Goal: Task Accomplishment & Management: Use online tool/utility

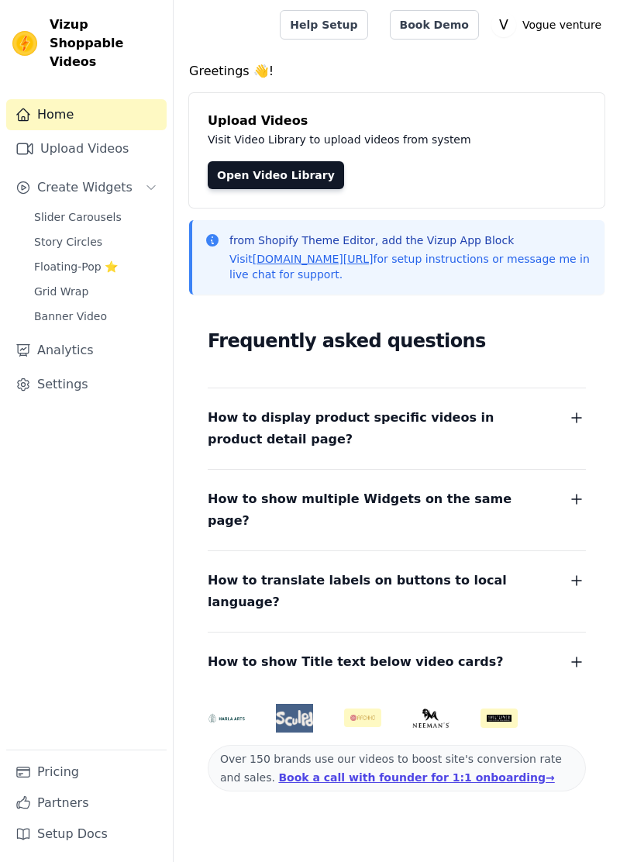
click at [28, 206] on link "Slider Carousels" at bounding box center [96, 217] width 142 height 22
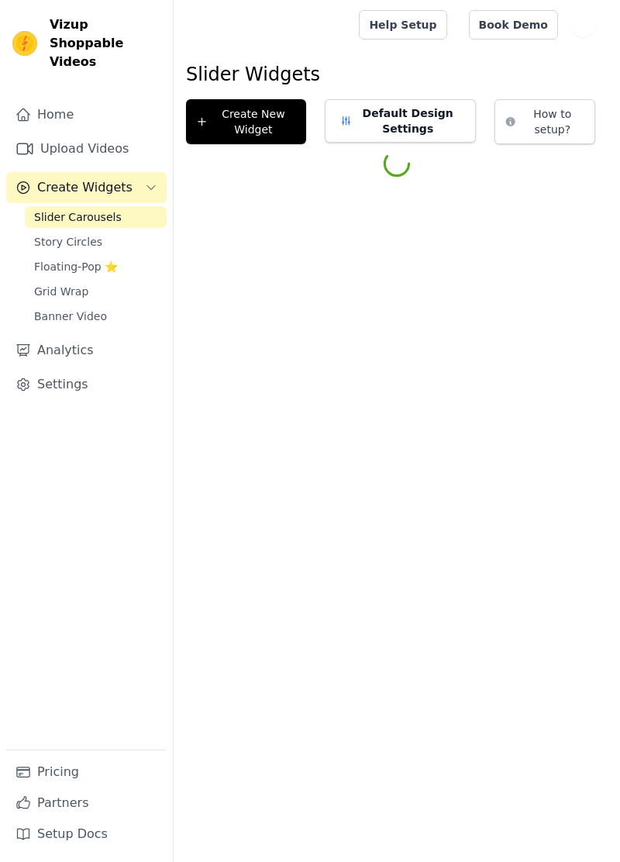
click at [437, 120] on button "Default Design Settings" at bounding box center [401, 120] width 152 height 43
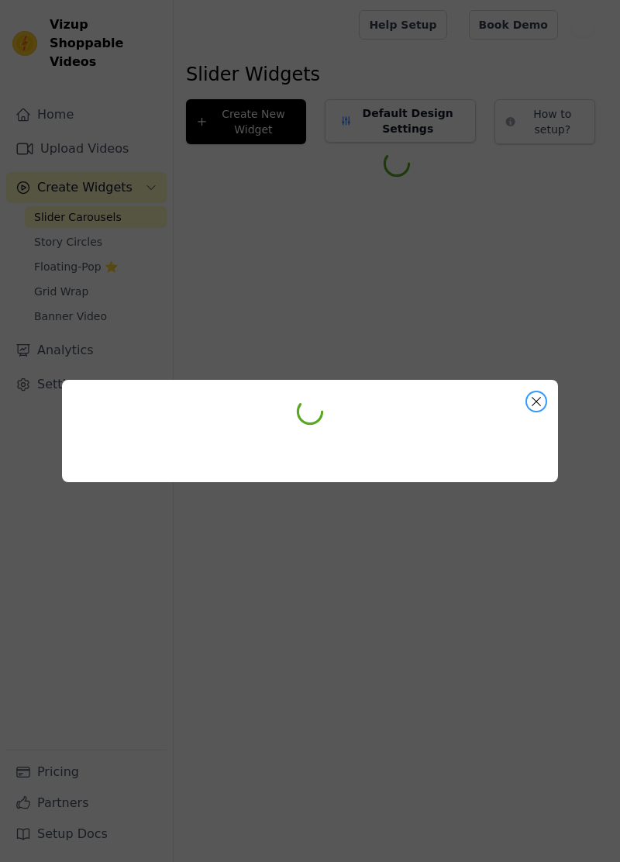
click at [536, 411] on button "Close modal" at bounding box center [536, 401] width 19 height 19
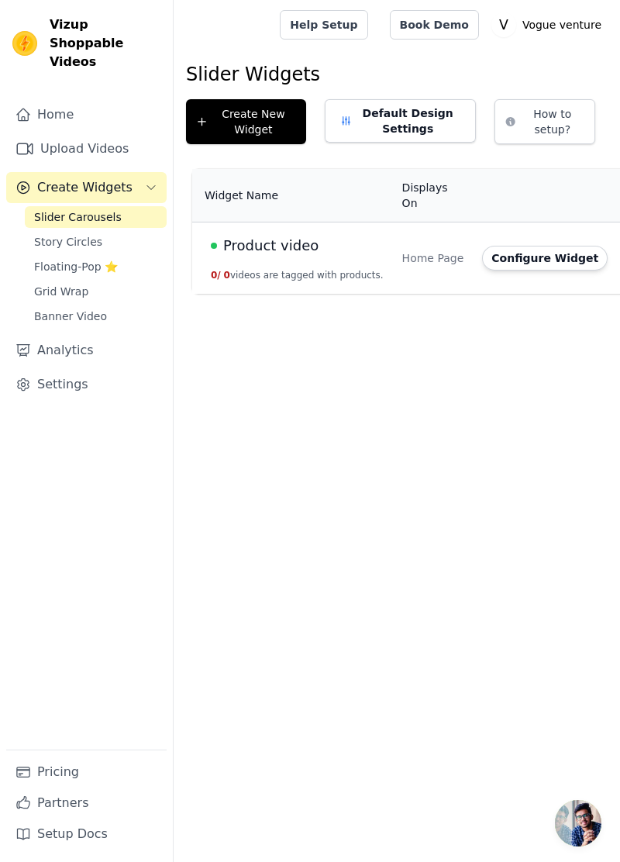
click at [418, 101] on button "Default Design Settings" at bounding box center [401, 120] width 152 height 43
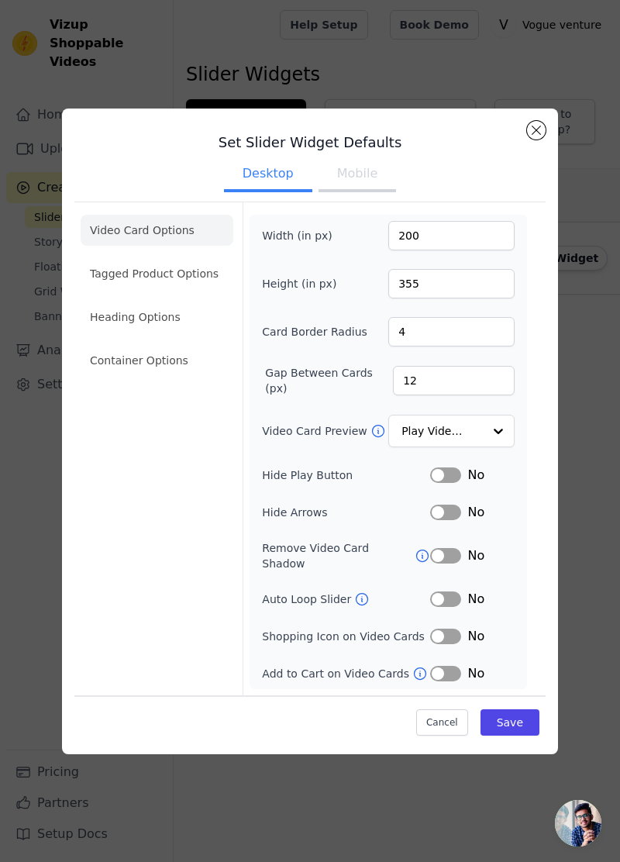
click at [93, 289] on li "Tagged Product Options" at bounding box center [157, 273] width 153 height 31
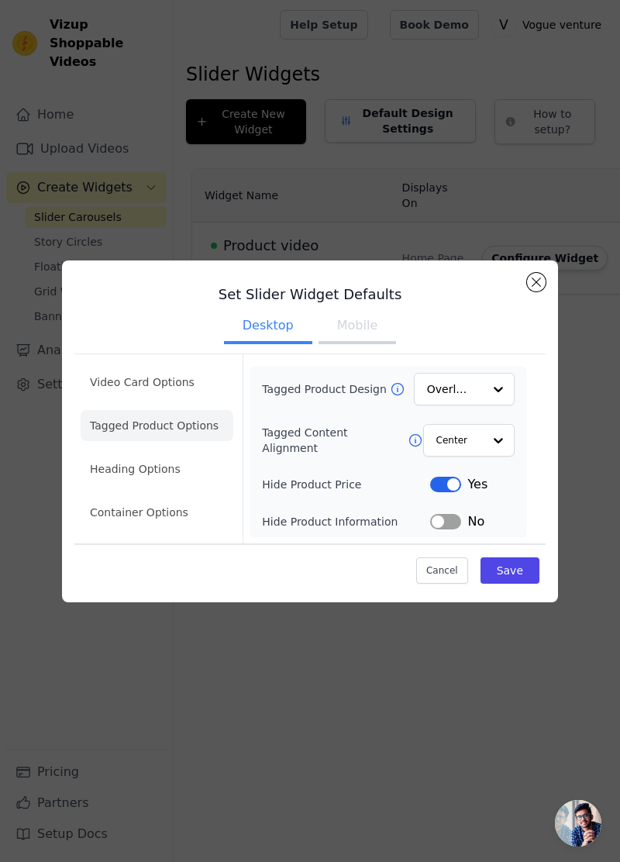
click at [95, 485] on li "Heading Options" at bounding box center [157, 469] width 153 height 31
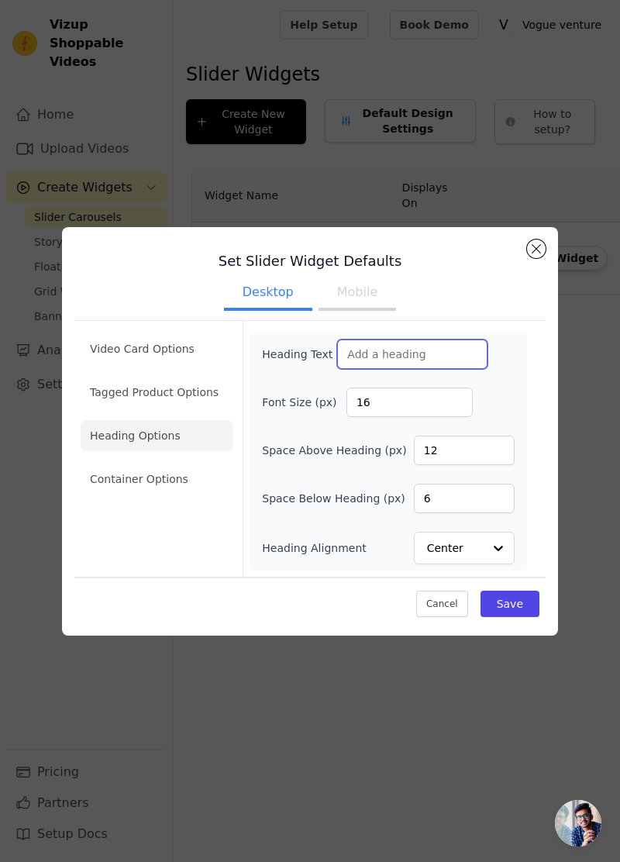
click at [432, 369] on input "Heading Text" at bounding box center [412, 354] width 150 height 29
click at [400, 369] on input "Heading Text" at bounding box center [412, 354] width 150 height 29
type input "W"
type input "WHAT THE DERMATS SAY"
click at [518, 617] on button "Save" at bounding box center [510, 604] width 59 height 26
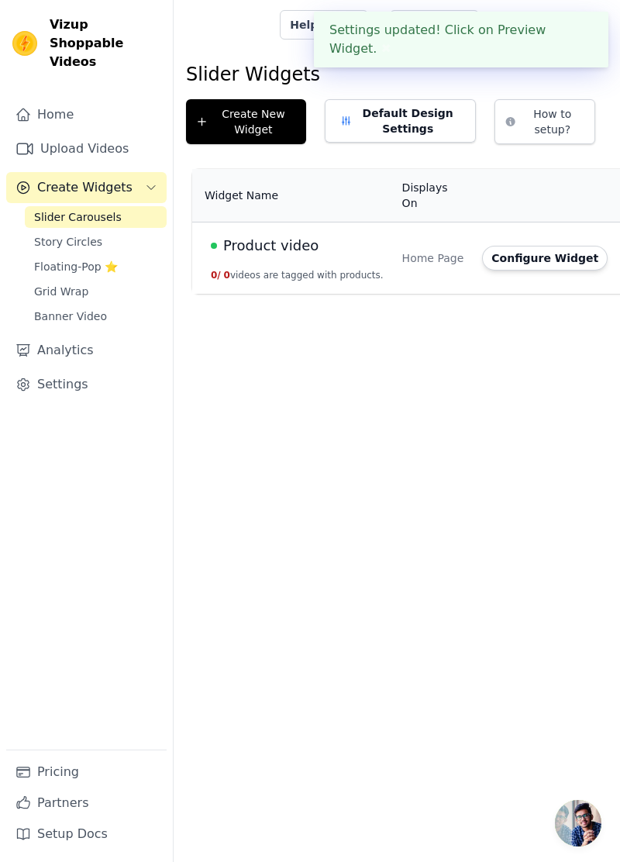
click at [515, 246] on button "Configure Widget" at bounding box center [545, 258] width 126 height 25
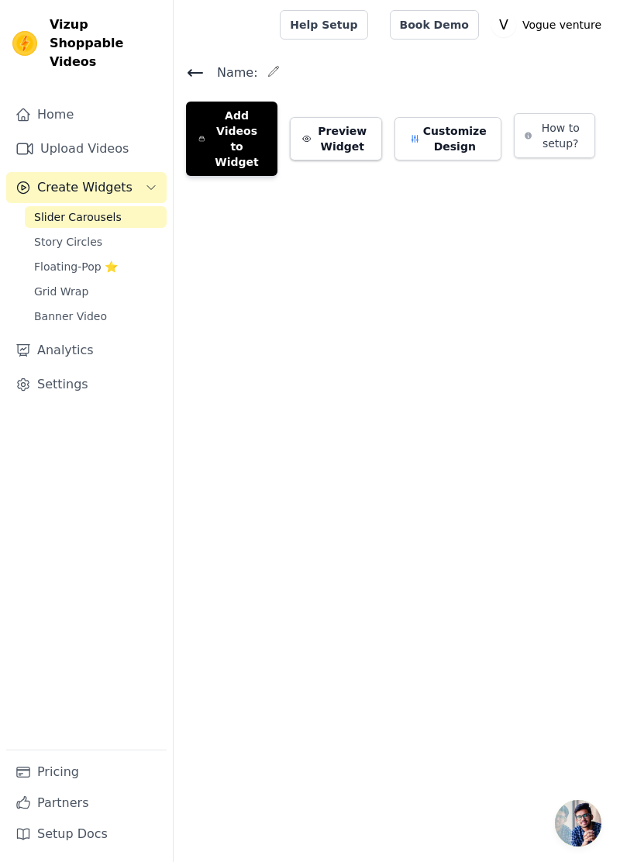
click at [94, 133] on link "Upload Videos" at bounding box center [86, 148] width 160 height 31
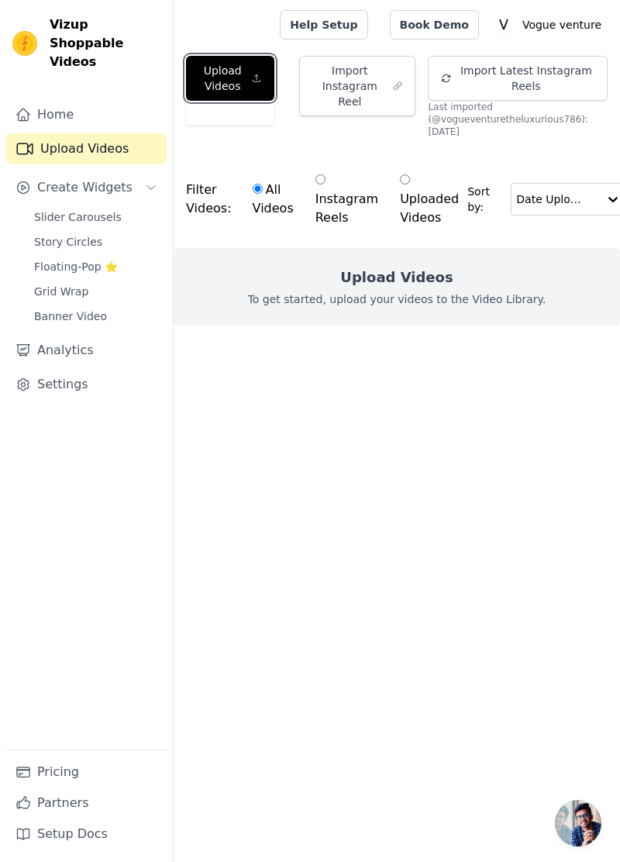
click at [249, 76] on button "Upload Videos" at bounding box center [230, 78] width 88 height 45
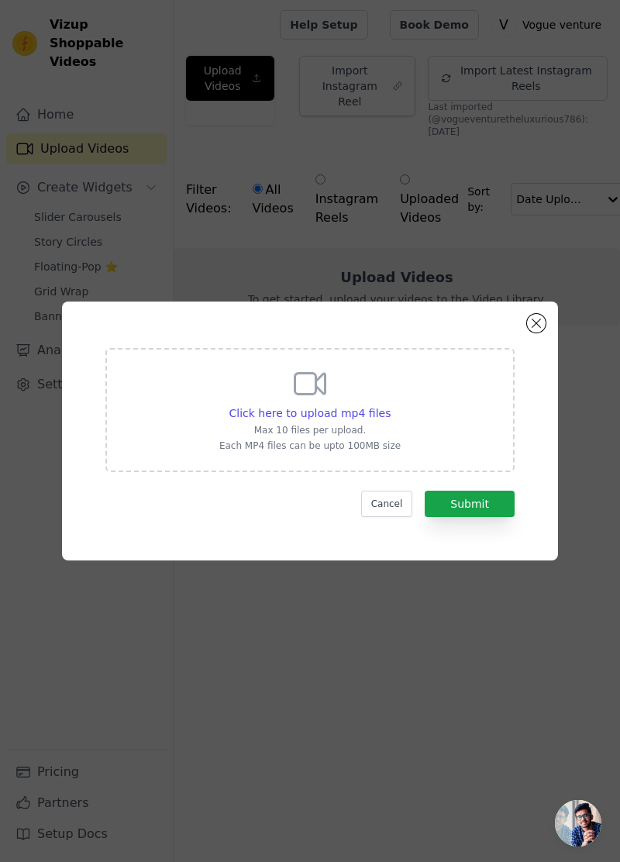
click at [373, 419] on span "Click here to upload mp4 files" at bounding box center [310, 413] width 162 height 12
click at [390, 405] on input "Click here to upload mp4 files Max 10 files per upload. Each MP4 files can be u…" at bounding box center [390, 405] width 1 height 1
type input "C:\fakepath\6449.mp4"
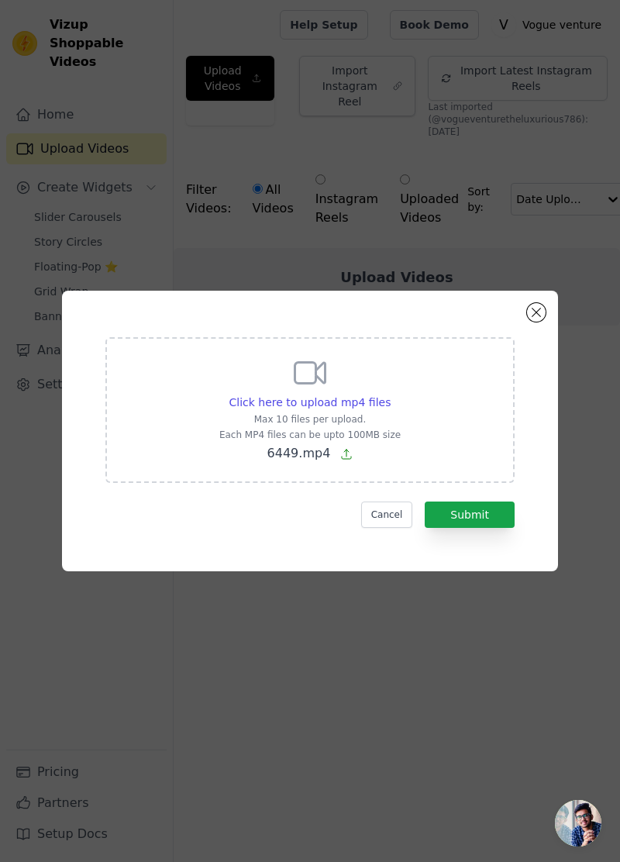
click at [518, 843] on div "Click here to upload mp4 files Max 10 files per upload. Each MP4 files can be u…" at bounding box center [310, 431] width 620 height 862
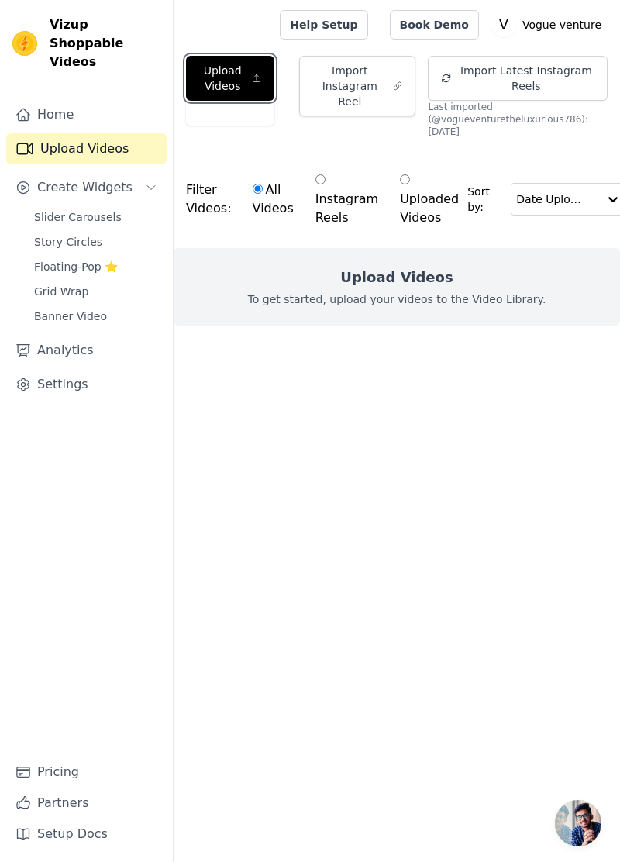
click at [237, 80] on button "Upload Videos" at bounding box center [230, 78] width 88 height 45
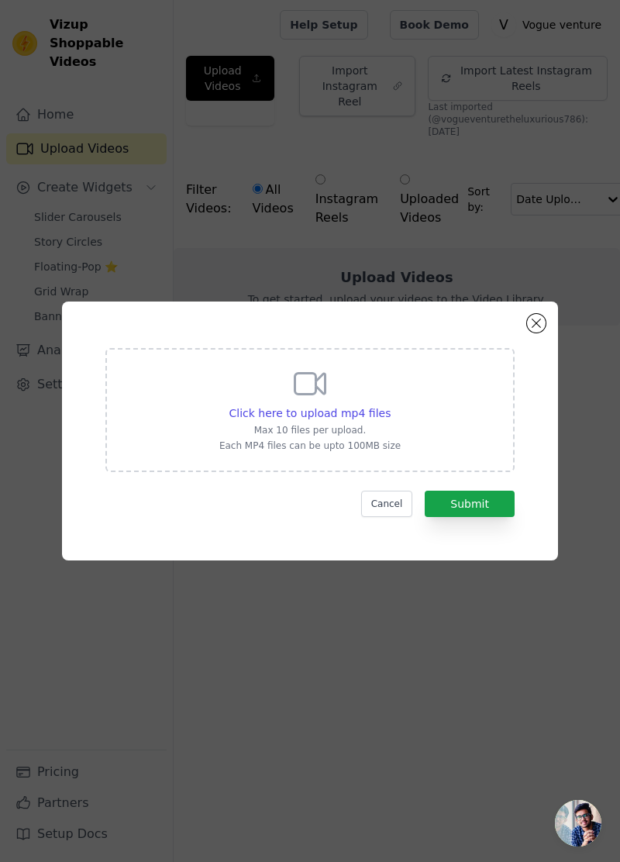
click at [361, 419] on span "Click here to upload mp4 files" at bounding box center [310, 413] width 162 height 12
click at [390, 405] on input "Click here to upload mp4 files Max 10 files per upload. Each MP4 files can be u…" at bounding box center [390, 405] width 1 height 1
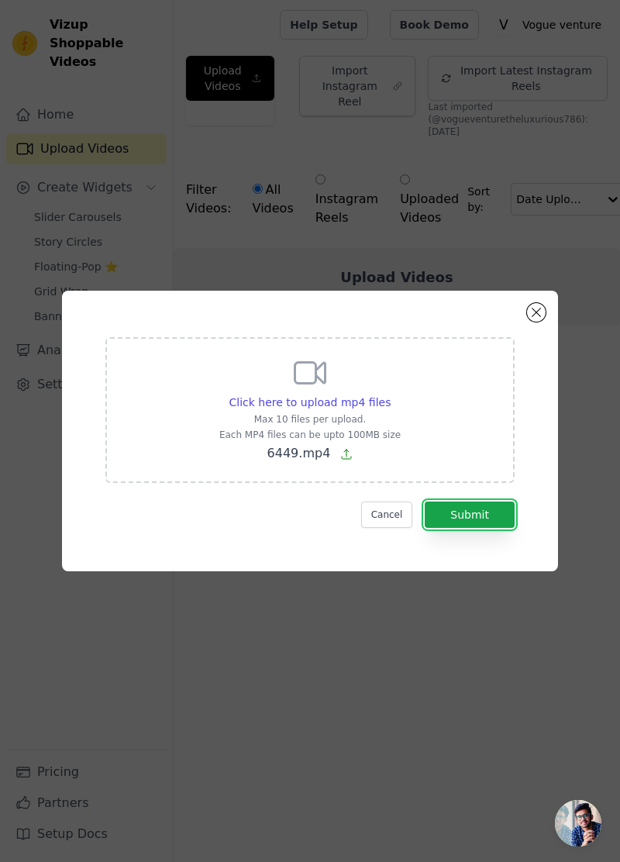
click at [491, 528] on button "Submit" at bounding box center [470, 515] width 90 height 26
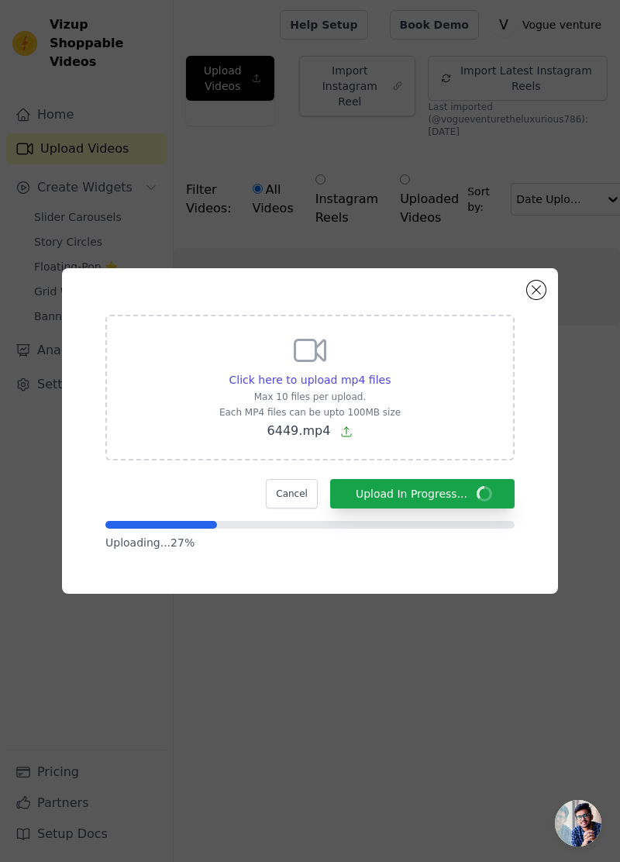
click at [355, 386] on span "Click here to upload mp4 files" at bounding box center [310, 380] width 162 height 12
click at [390, 372] on input "Click here to upload mp4 files Max 10 files per upload. Each MP4 files can be u…" at bounding box center [390, 371] width 1 height 1
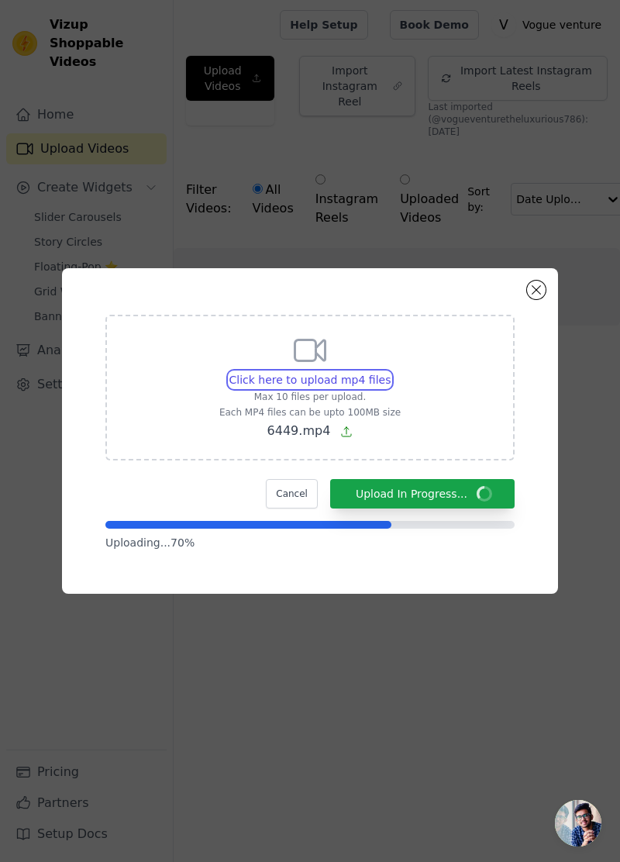
type input "C:\fakepath\6446.mp4"
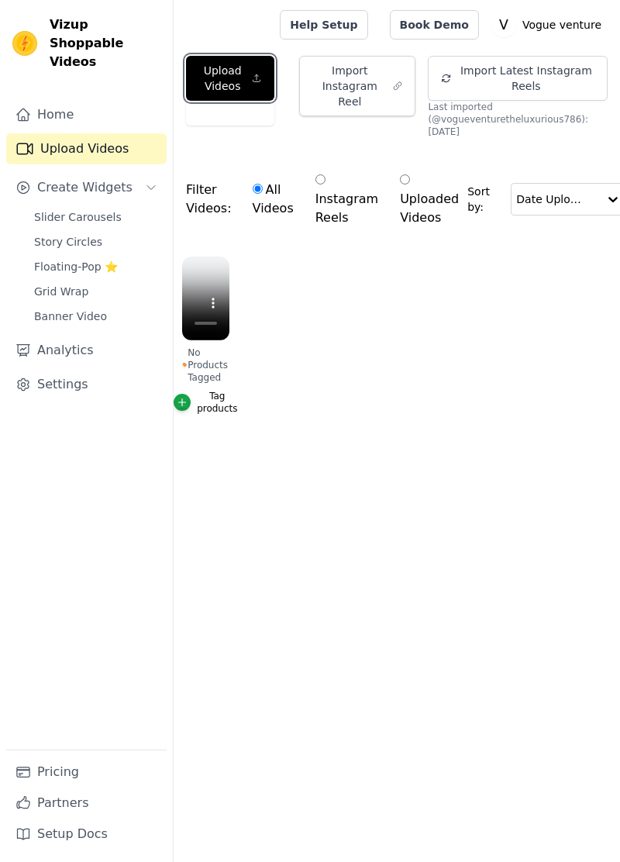
click at [237, 73] on button "Upload Videos" at bounding box center [230, 78] width 88 height 45
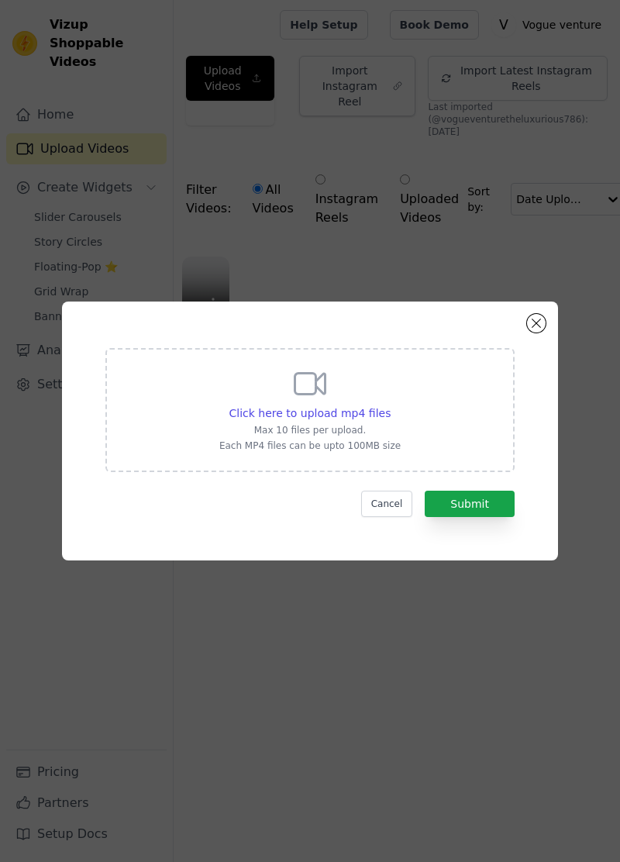
click at [349, 419] on span "Click here to upload mp4 files" at bounding box center [310, 413] width 162 height 12
click at [390, 405] on input "Click here to upload mp4 files Max 10 files per upload. Each MP4 files can be u…" at bounding box center [390, 405] width 1 height 1
type input "C:\fakepath\6446.mp4"
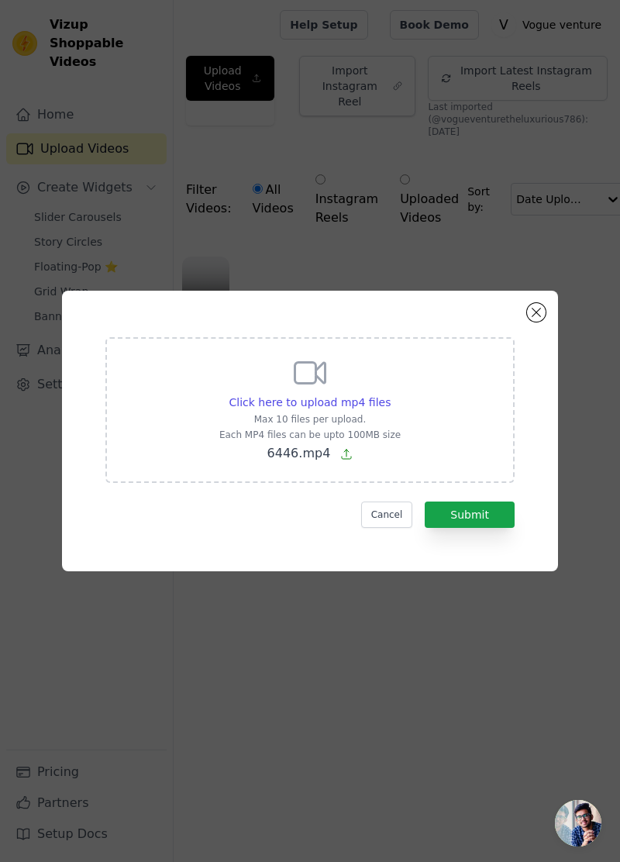
click at [325, 463] on p "6446.mp4" at bounding box center [309, 453] width 181 height 19
click at [390, 395] on input "Click here to upload mp4 files Max 10 files per upload. Each MP4 files can be u…" at bounding box center [390, 394] width 1 height 1
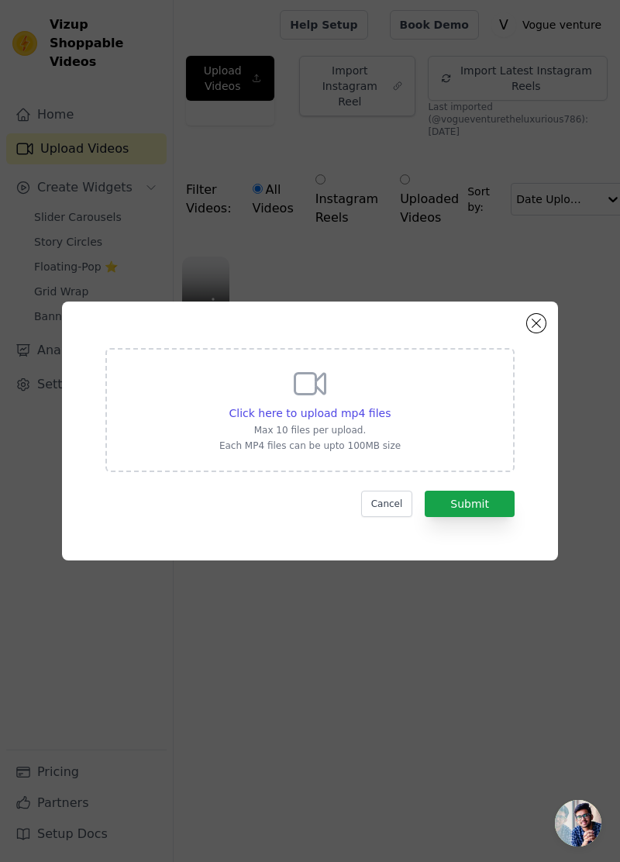
click at [357, 419] on span "Click here to upload mp4 files" at bounding box center [310, 413] width 162 height 12
click at [390, 405] on input "Click here to upload mp4 files Max 10 files per upload. Each MP4 files can be u…" at bounding box center [390, 405] width 1 height 1
type input "C:\fakepath\6427.mp4"
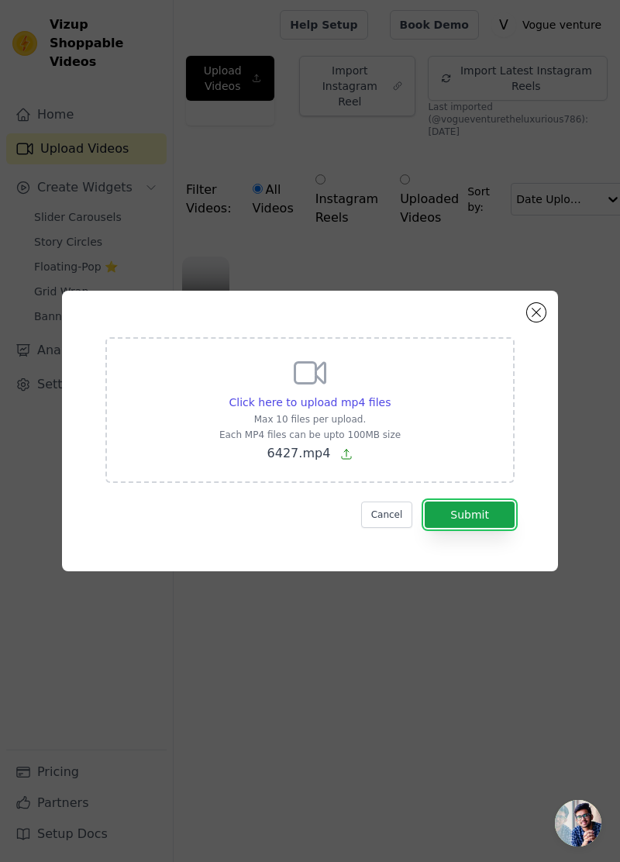
click at [490, 528] on button "Submit" at bounding box center [470, 515] width 90 height 26
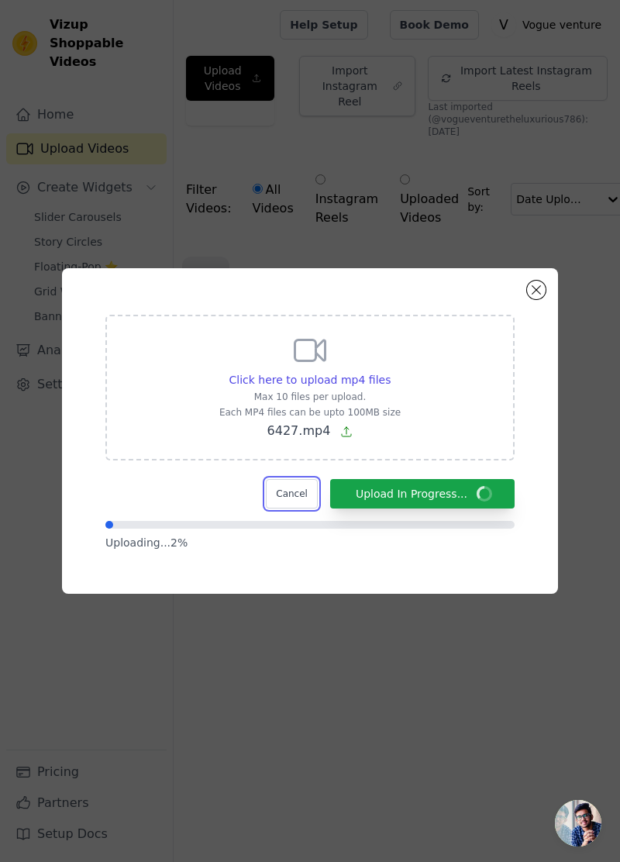
click at [302, 509] on button "Cancel" at bounding box center [292, 493] width 52 height 29
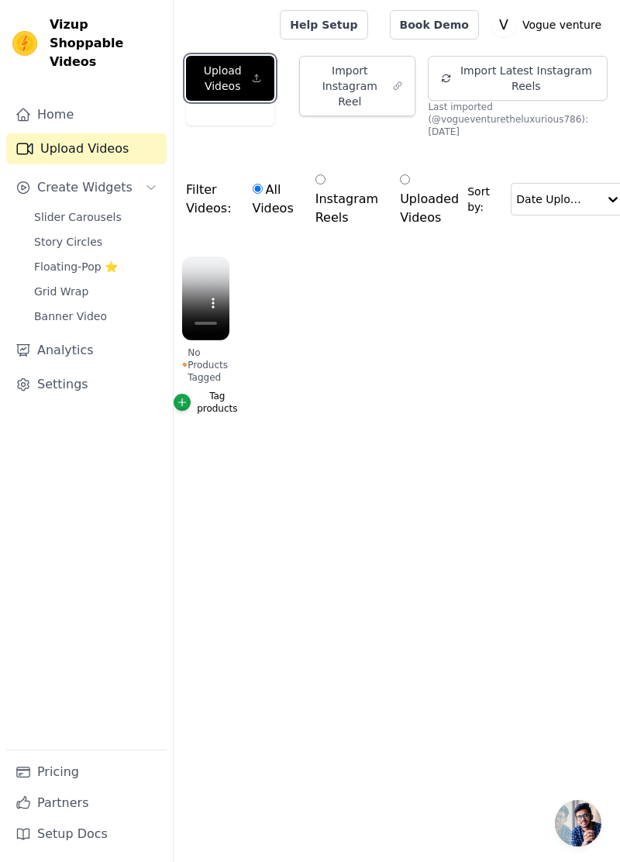
click at [246, 72] on button "Upload Videos" at bounding box center [230, 78] width 88 height 45
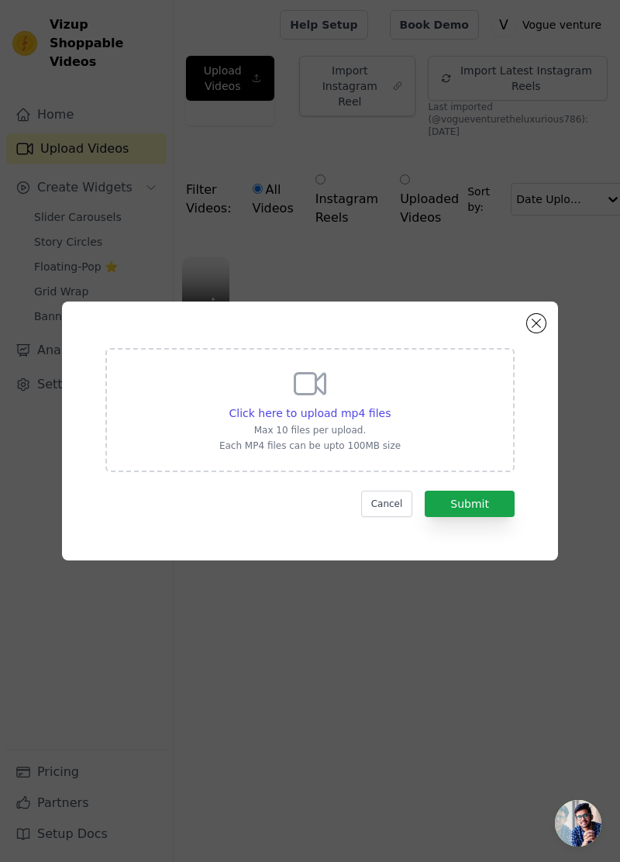
click at [333, 419] on span "Click here to upload mp4 files" at bounding box center [310, 413] width 162 height 12
click at [390, 405] on input "Click here to upload mp4 files Max 10 files per upload. Each MP4 files can be u…" at bounding box center [390, 405] width 1 height 1
type input "C:\fakepath\6446.mp4"
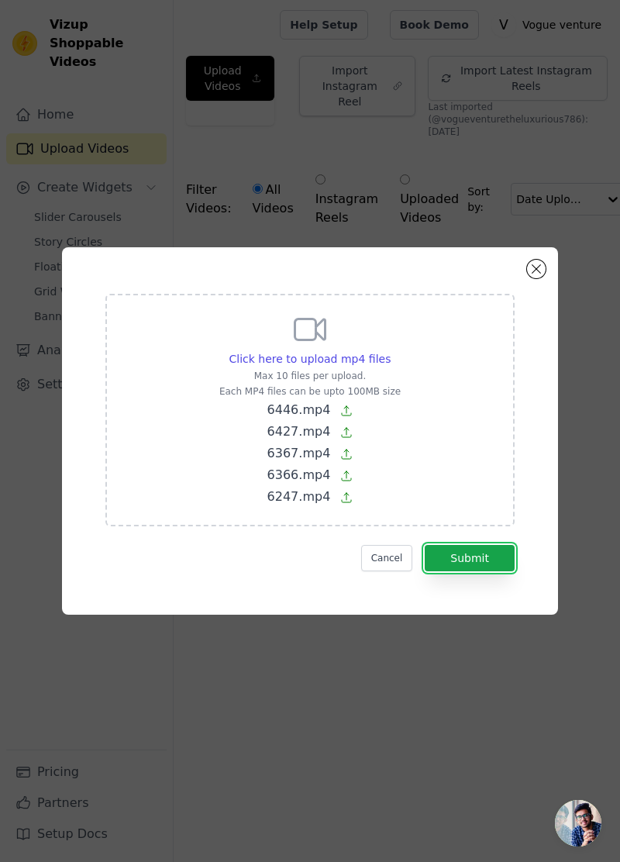
click at [490, 571] on button "Submit" at bounding box center [470, 558] width 90 height 26
click at [496, 571] on button "Submit" at bounding box center [470, 558] width 90 height 26
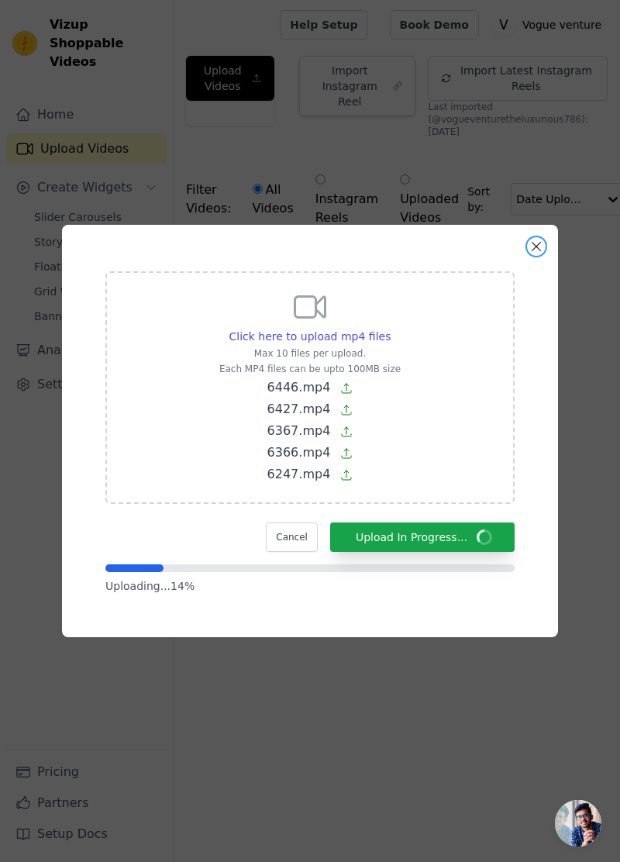
click at [536, 256] on button "Close modal" at bounding box center [536, 246] width 19 height 19
